Goal: Find contact information: Find contact information

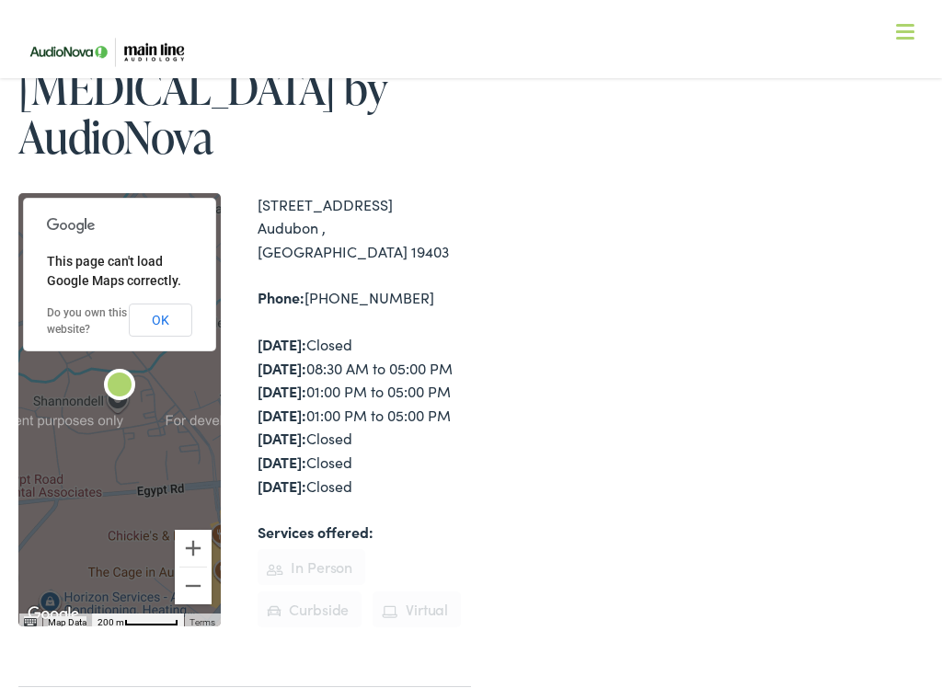
scroll to position [218, 0]
click at [324, 287] on div "Phone: [PHONE_NUMBER]" at bounding box center [364, 299] width 213 height 24
click at [272, 288] on strong "Phone:" at bounding box center [281, 298] width 47 height 20
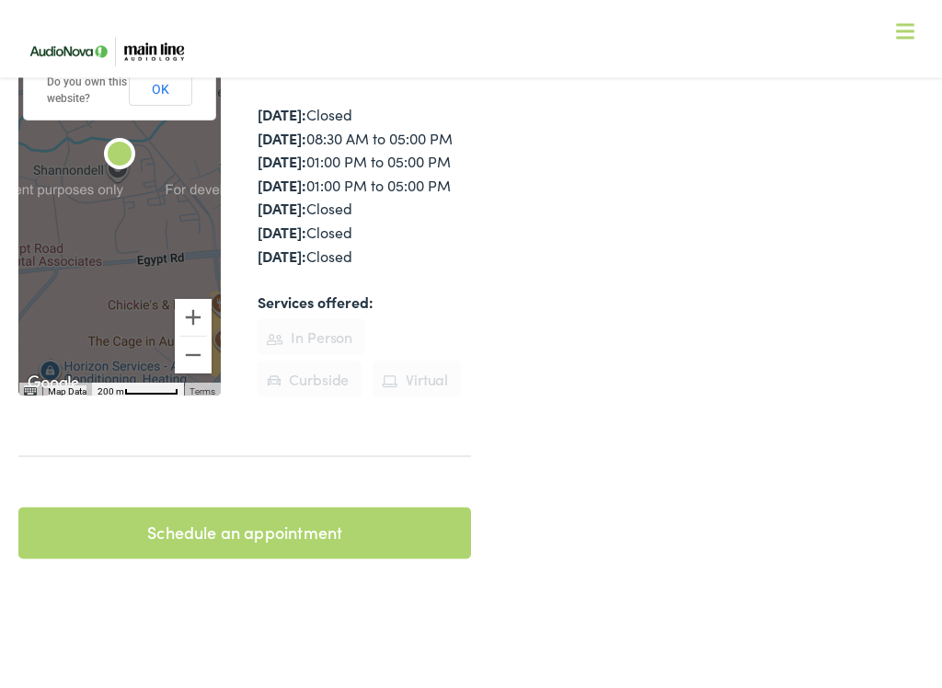
scroll to position [450, 0]
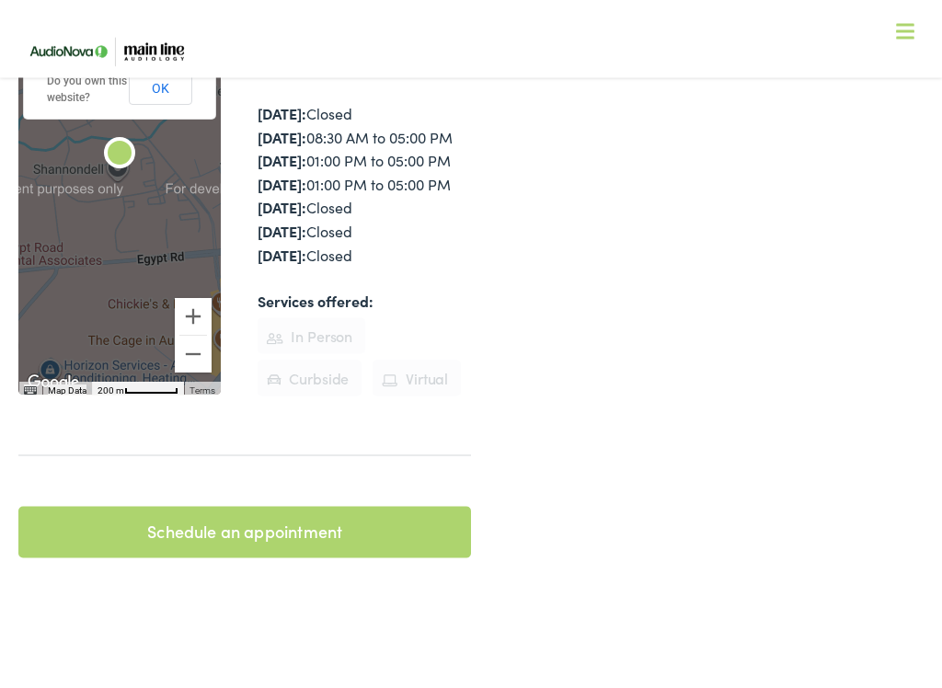
click at [181, 510] on link "Schedule an appointment" at bounding box center [244, 533] width 453 height 52
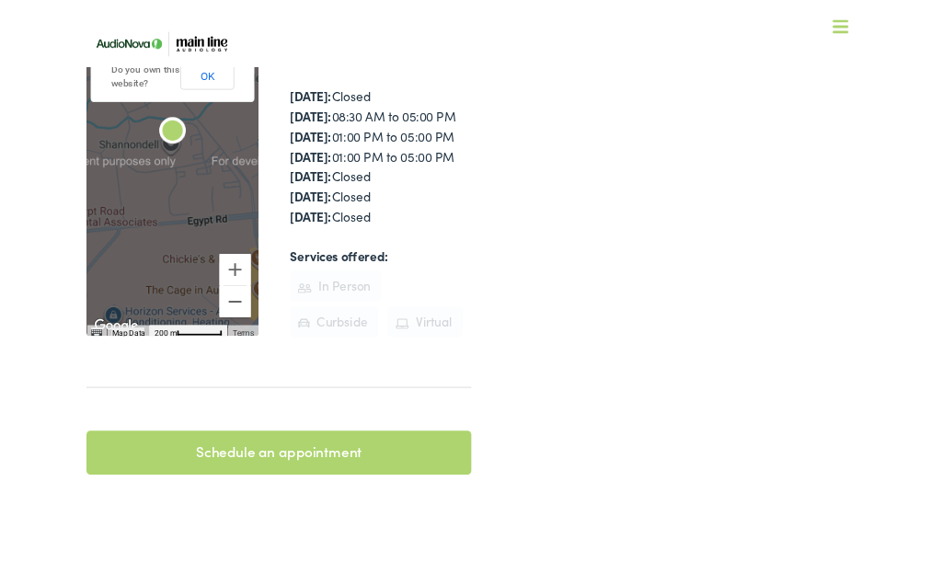
scroll to position [502, 0]
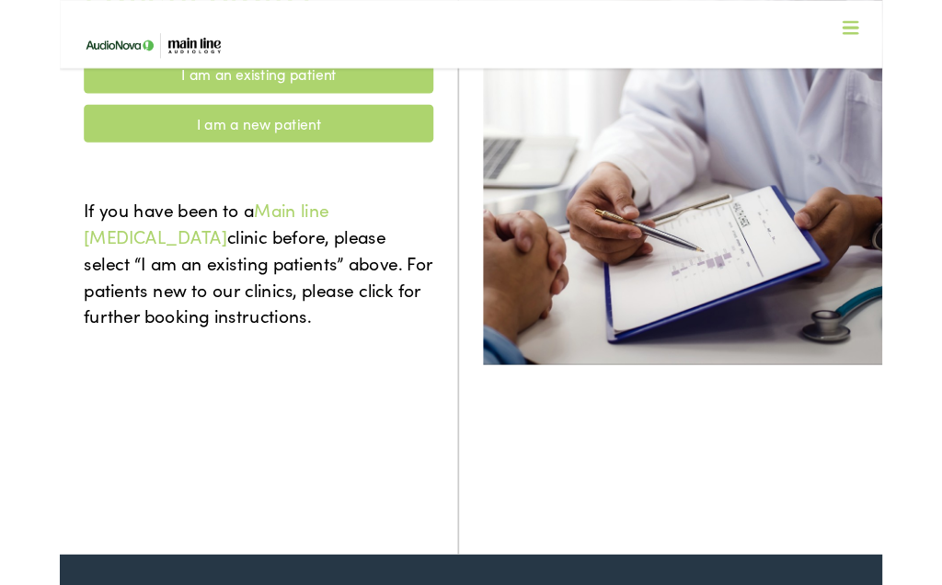
scroll to position [690, 0]
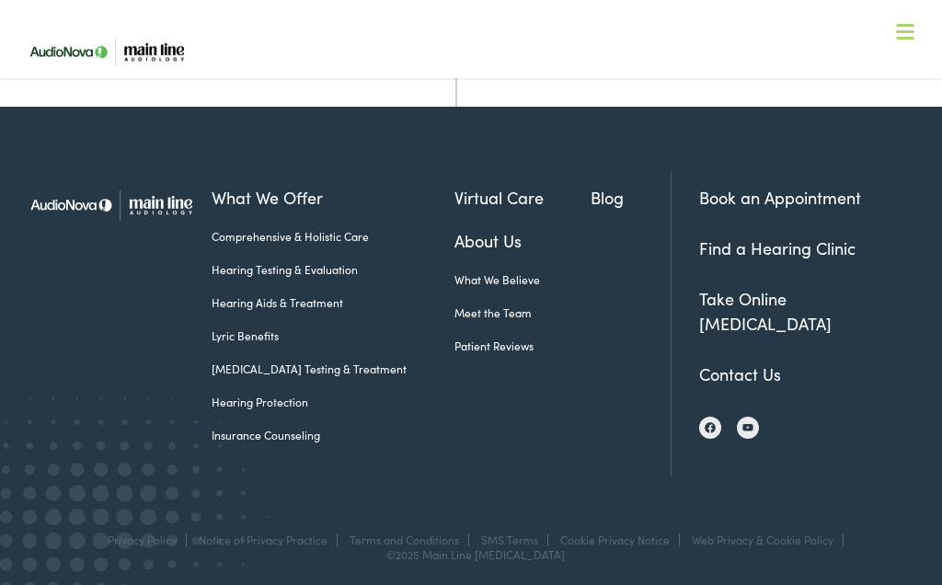
click at [745, 400] on div "Book an Appointment Find a Hearing Clinic Take Online [MEDICAL_DATA] Contact Us" at bounding box center [797, 323] width 252 height 305
click at [730, 378] on link "Contact Us" at bounding box center [740, 373] width 82 height 23
click at [740, 369] on link "Contact Us" at bounding box center [740, 373] width 82 height 23
click at [755, 363] on link "Contact Us" at bounding box center [740, 373] width 82 height 23
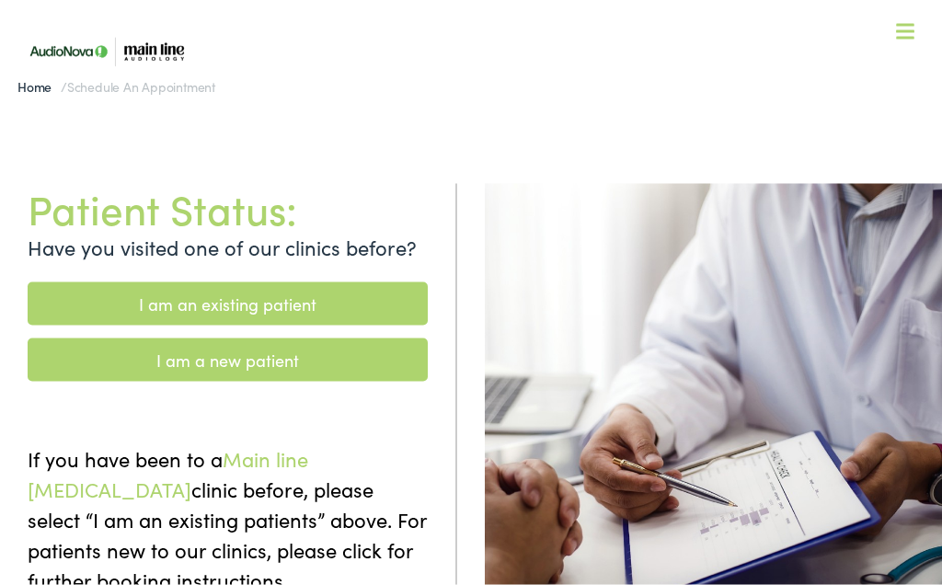
scroll to position [0, 0]
